Goal: Information Seeking & Learning: Check status

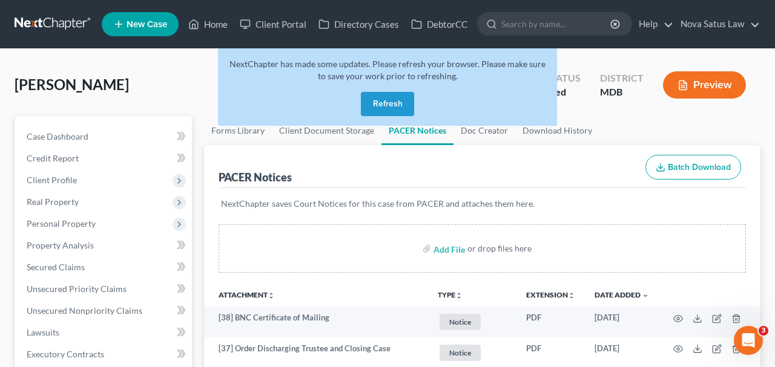
click at [381, 97] on button "Refresh" at bounding box center [387, 104] width 53 height 24
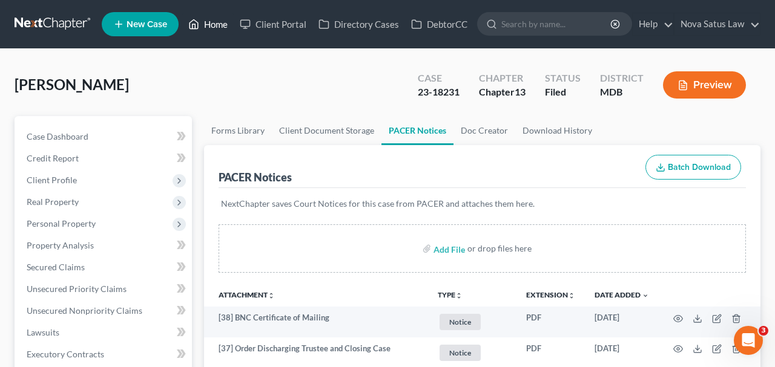
click at [214, 26] on link "Home" at bounding box center [207, 24] width 51 height 22
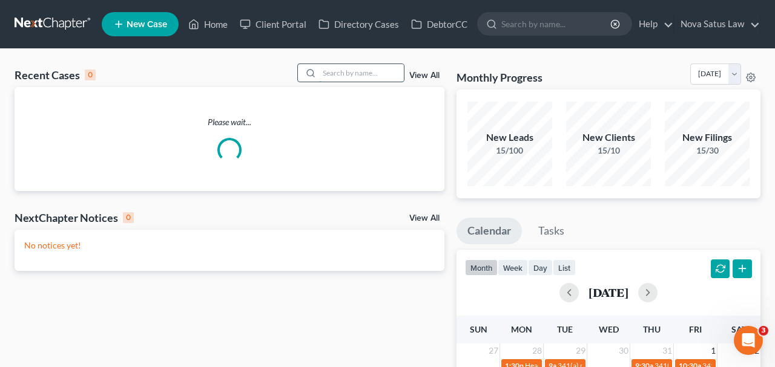
click at [323, 73] on input "search" at bounding box center [361, 73] width 85 height 18
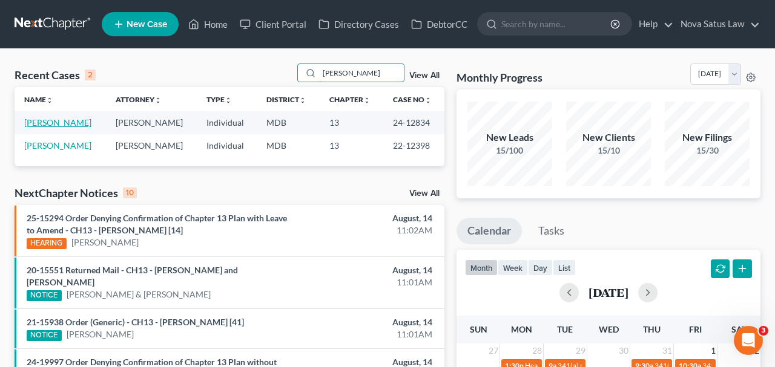
type input "wachter"
click at [61, 119] on link "Wachter, David" at bounding box center [57, 122] width 67 height 10
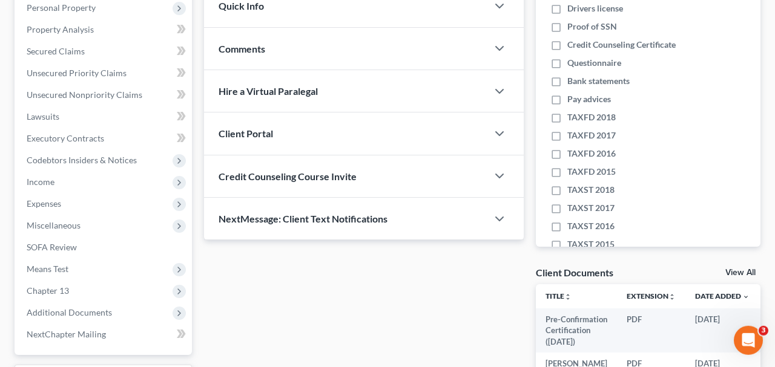
scroll to position [342, 0]
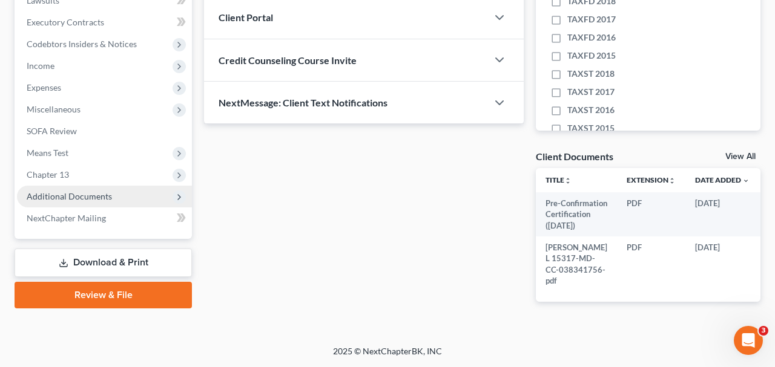
click at [93, 191] on span "Additional Documents" at bounding box center [69, 196] width 85 height 10
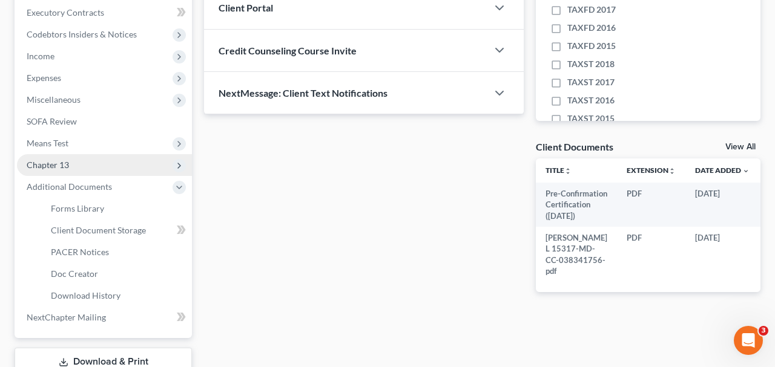
scroll to position [405, 0]
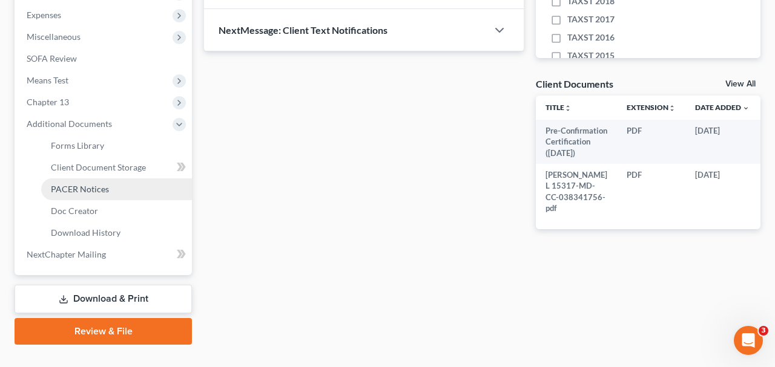
click at [89, 192] on span "PACER Notices" at bounding box center [80, 189] width 58 height 10
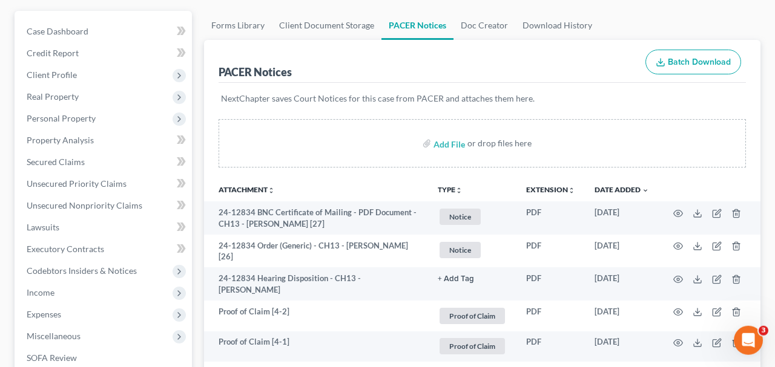
scroll to position [126, 0]
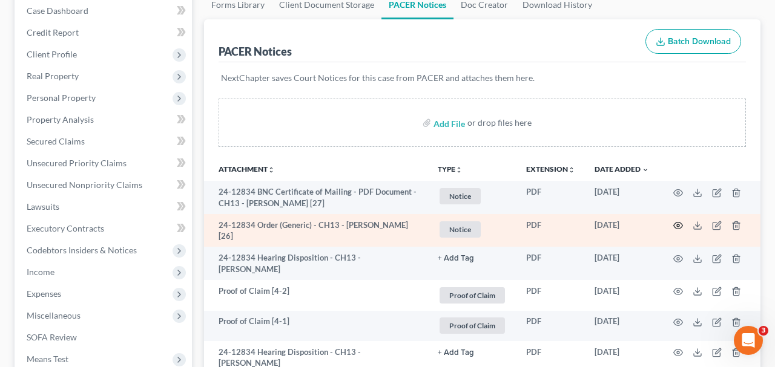
click at [675, 223] on icon "button" at bounding box center [678, 226] width 9 height 7
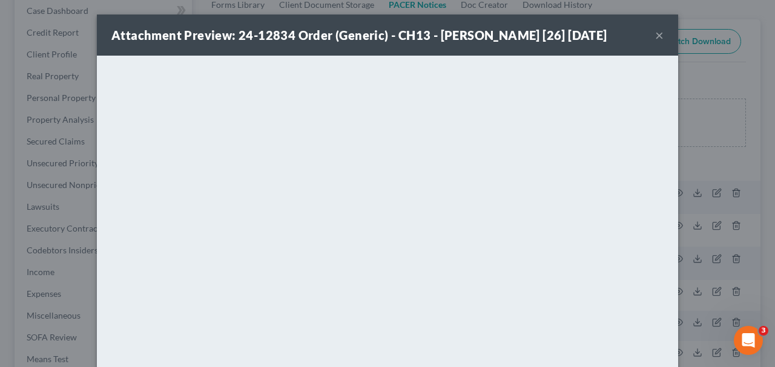
click at [660, 35] on button "×" at bounding box center [659, 35] width 8 height 15
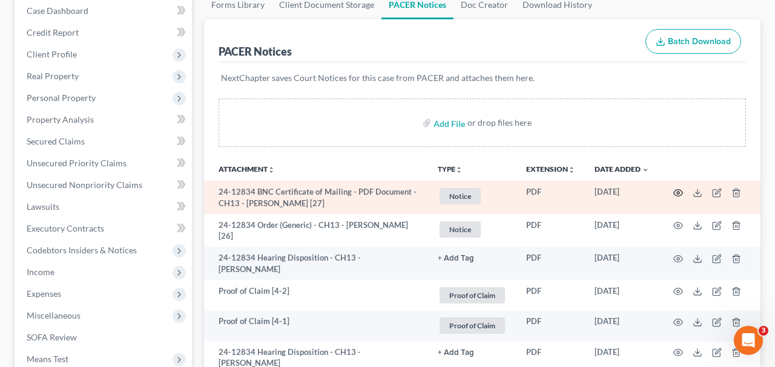
click at [679, 188] on icon "button" at bounding box center [678, 193] width 10 height 10
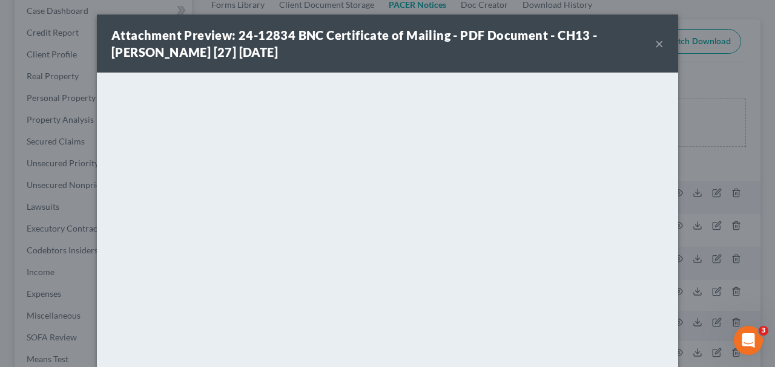
click at [662, 48] on button "×" at bounding box center [659, 43] width 8 height 15
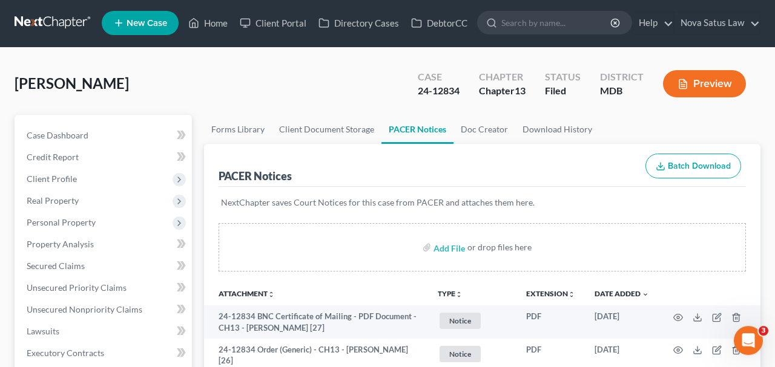
scroll to position [0, 0]
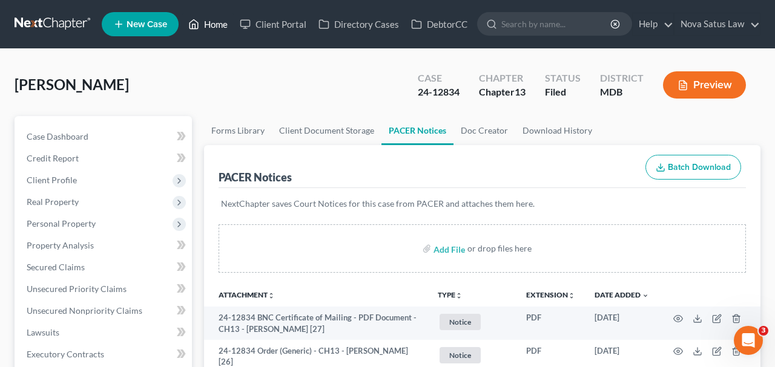
click at [219, 25] on link "Home" at bounding box center [207, 24] width 51 height 22
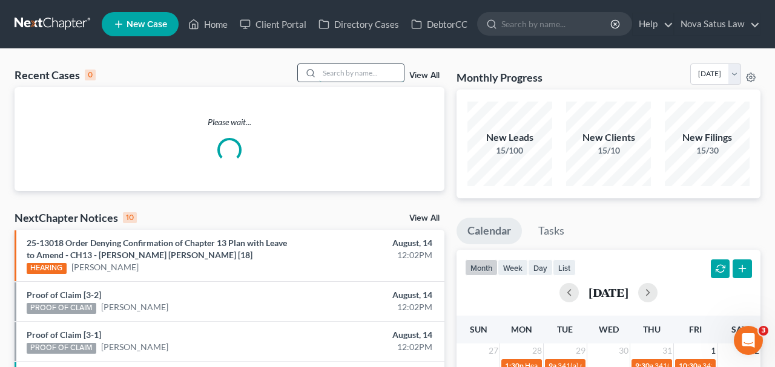
click at [320, 71] on input "search" at bounding box center [361, 73] width 85 height 18
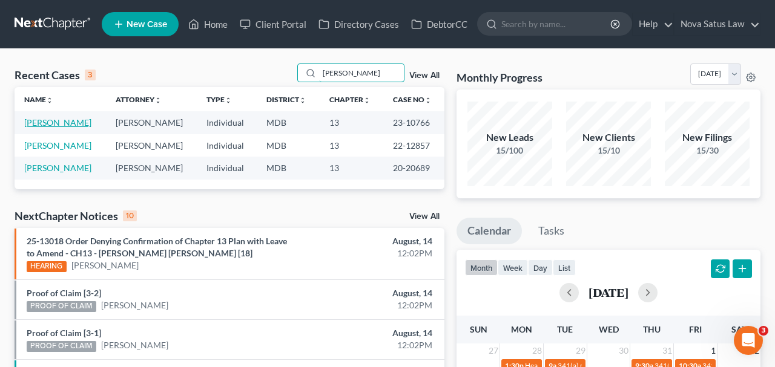
type input "HUTTS"
click at [65, 125] on link "Hutts, Kimberly" at bounding box center [57, 122] width 67 height 10
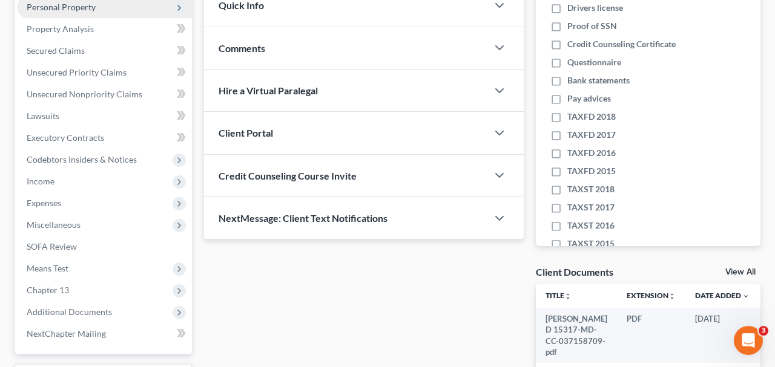
scroll to position [315, 0]
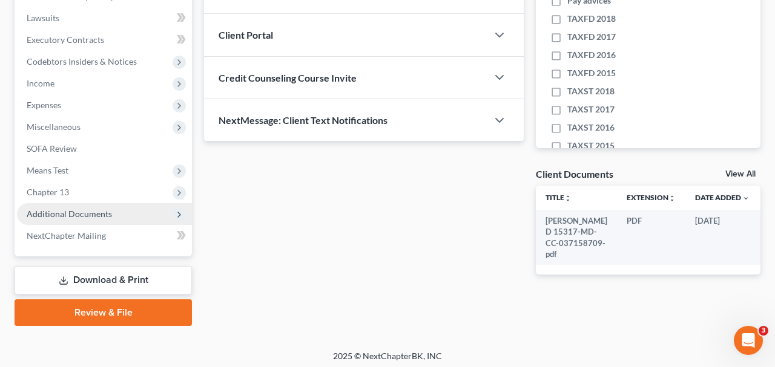
click at [114, 218] on span "Additional Documents" at bounding box center [104, 214] width 175 height 22
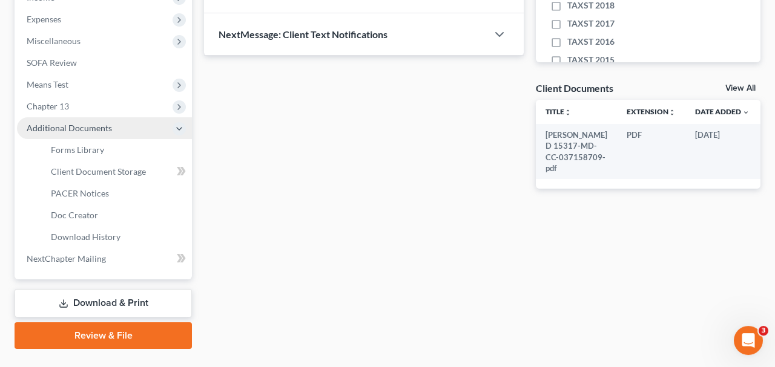
scroll to position [426, 0]
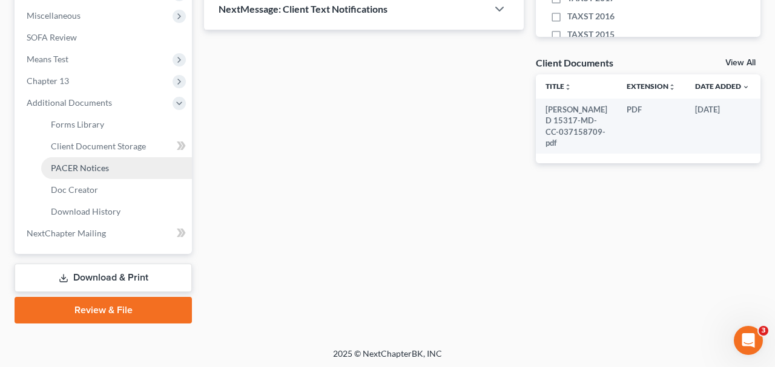
click at [88, 169] on span "PACER Notices" at bounding box center [80, 168] width 58 height 10
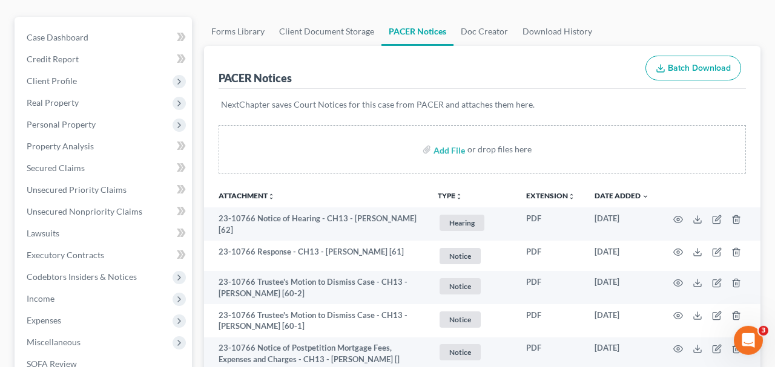
scroll to position [126, 0]
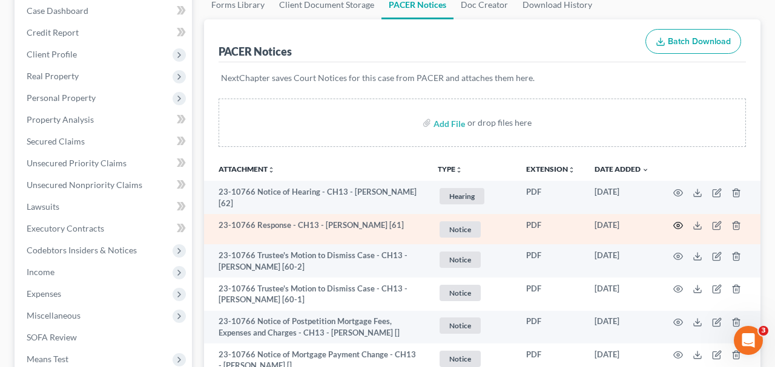
click at [677, 221] on icon "button" at bounding box center [678, 226] width 10 height 10
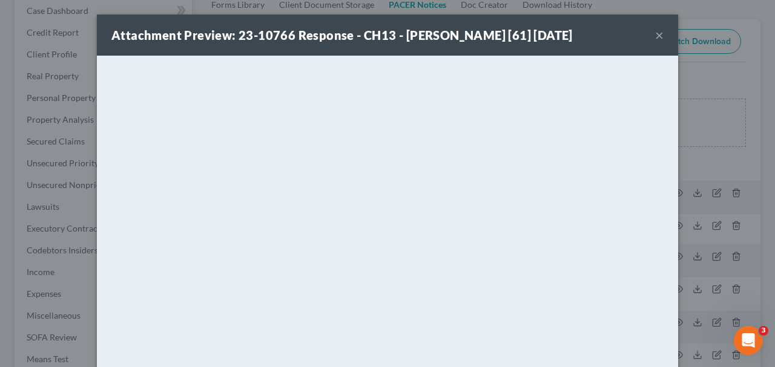
click at [660, 36] on button "×" at bounding box center [659, 35] width 8 height 15
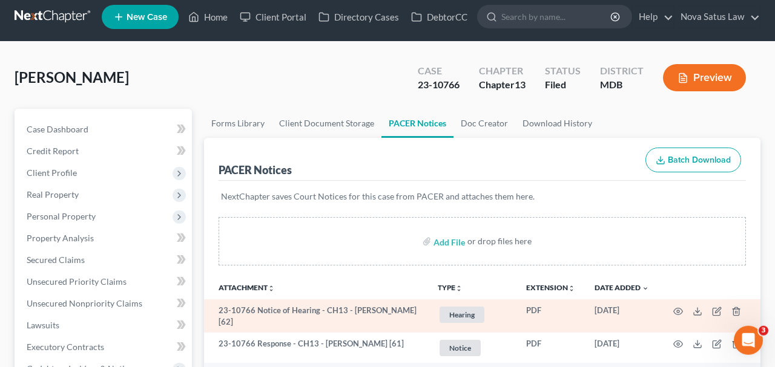
scroll to position [0, 0]
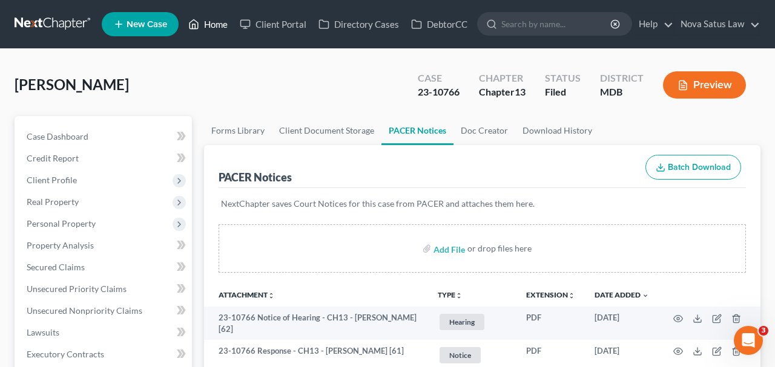
click at [217, 30] on link "Home" at bounding box center [207, 24] width 51 height 22
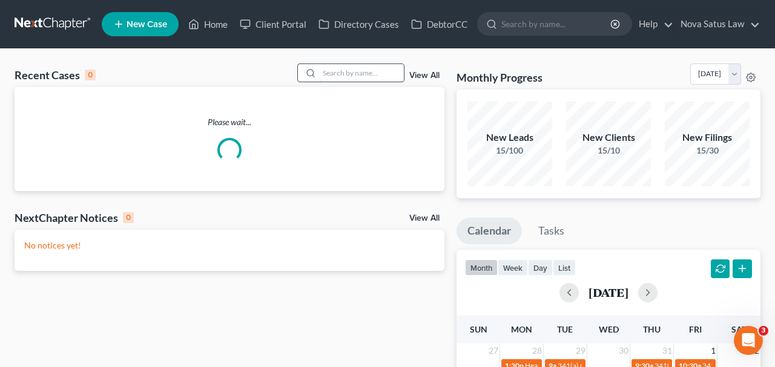
click at [326, 70] on input "search" at bounding box center [361, 73] width 85 height 18
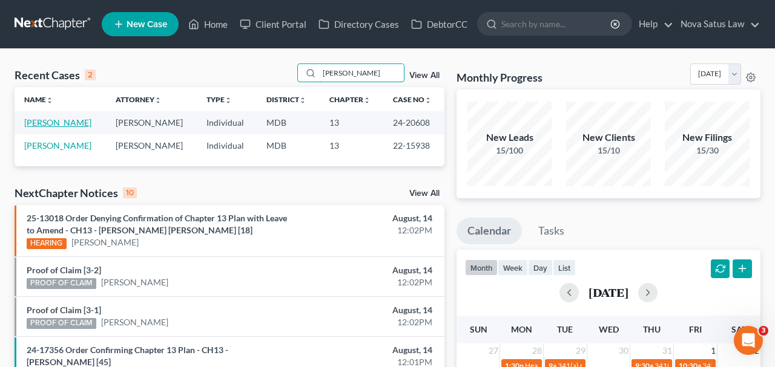
type input "SPANN"
click at [62, 127] on link "Spann, Gerald" at bounding box center [57, 122] width 67 height 10
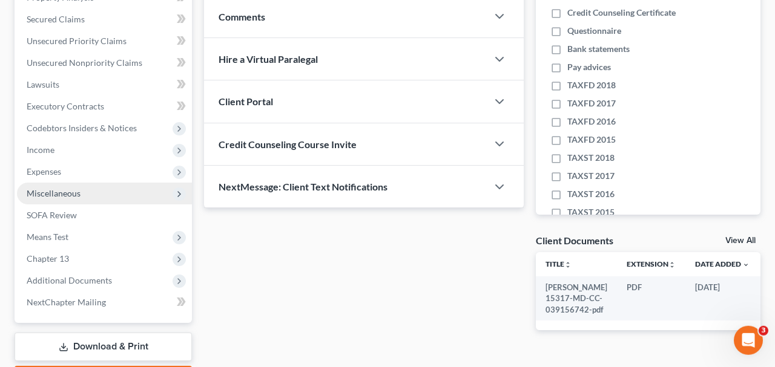
scroll to position [315, 0]
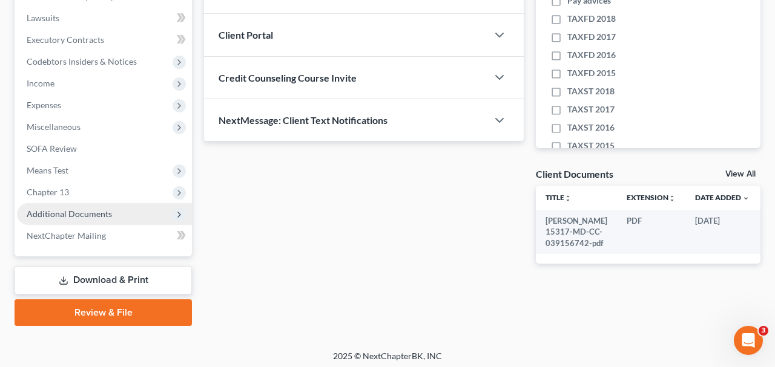
click at [97, 216] on span "Additional Documents" at bounding box center [69, 214] width 85 height 10
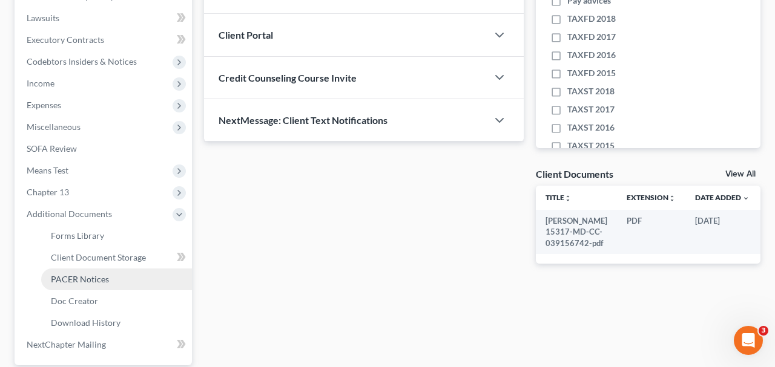
click at [91, 277] on span "PACER Notices" at bounding box center [80, 279] width 58 height 10
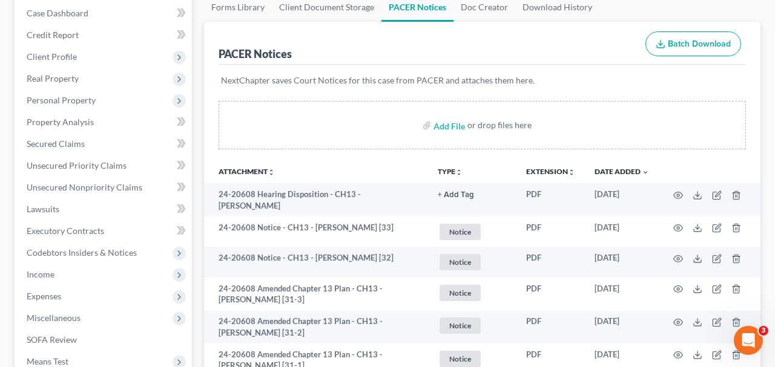
scroll to position [126, 0]
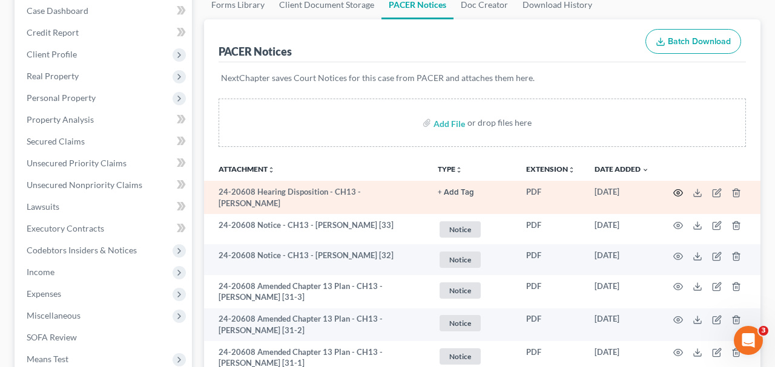
click at [677, 192] on icon "button" at bounding box center [678, 193] width 10 height 10
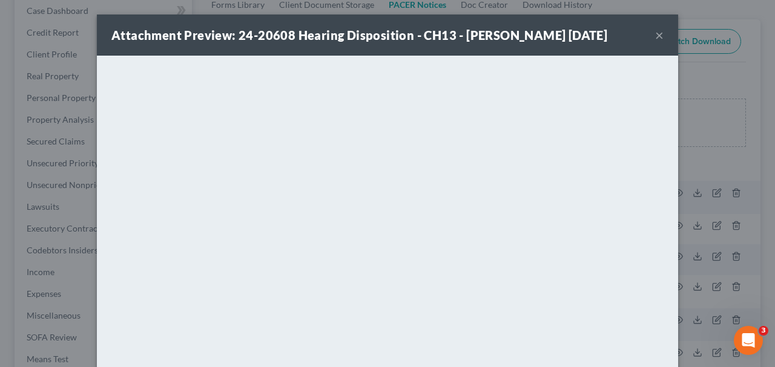
click at [658, 42] on button "×" at bounding box center [659, 35] width 8 height 15
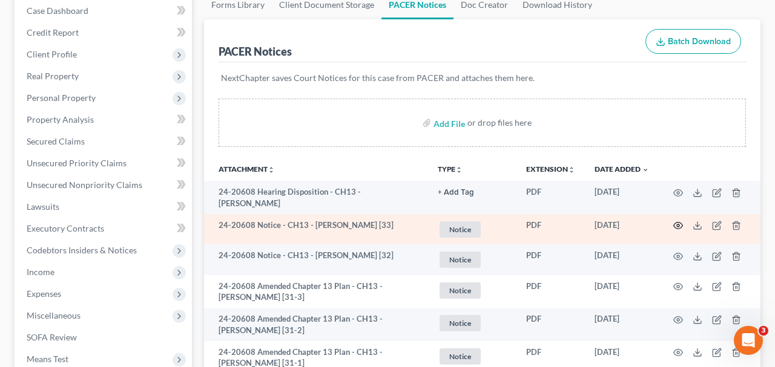
click at [676, 222] on icon "button" at bounding box center [678, 226] width 10 height 10
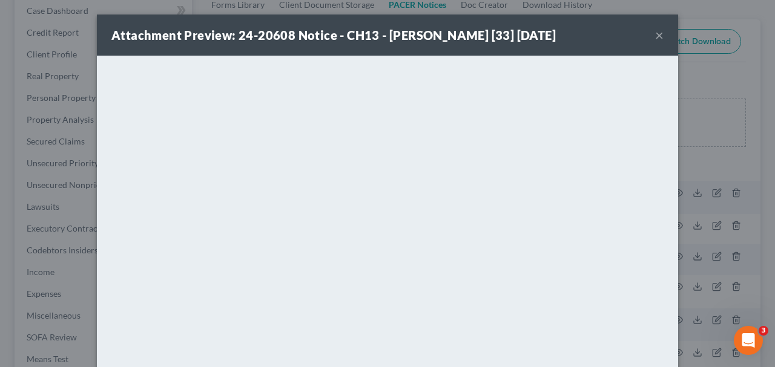
click at [659, 36] on button "×" at bounding box center [659, 35] width 8 height 15
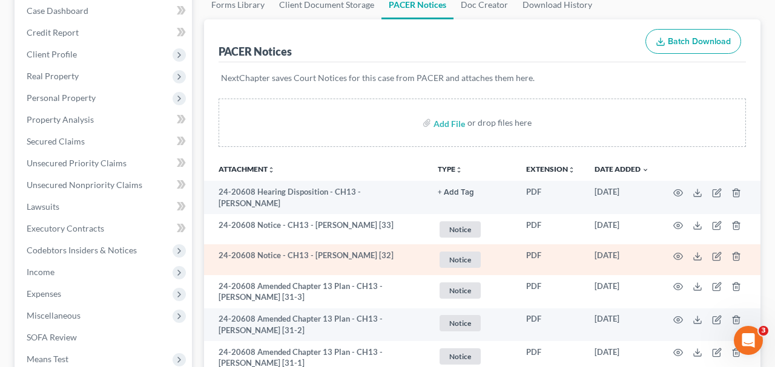
scroll to position [0, 0]
